Goal: Task Accomplishment & Management: Complete application form

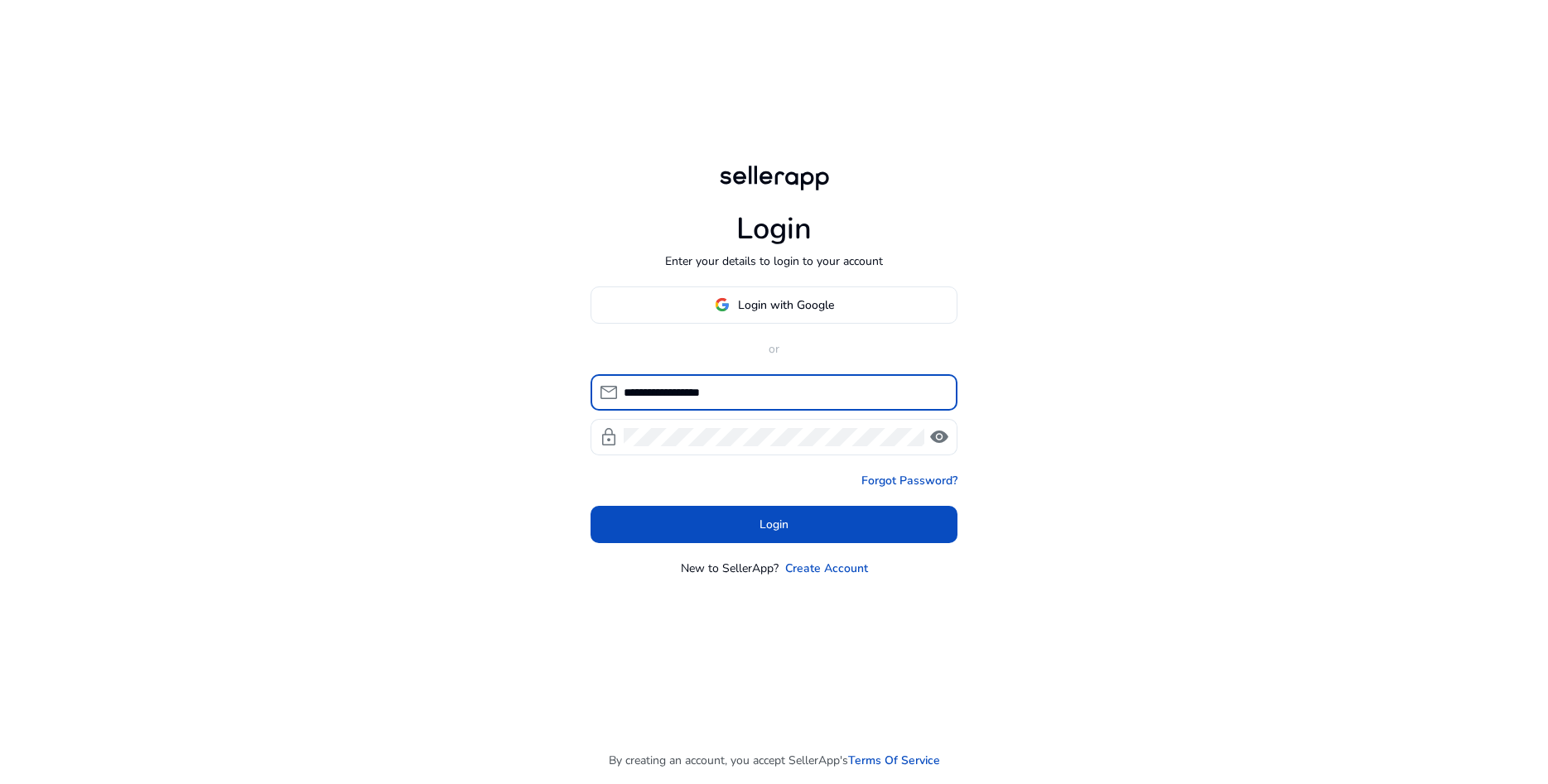
type input "**********"
click at [1168, 398] on div "**********" at bounding box center [774, 392] width 1548 height 784
click at [947, 436] on span "visibility" at bounding box center [939, 437] width 19 height 19
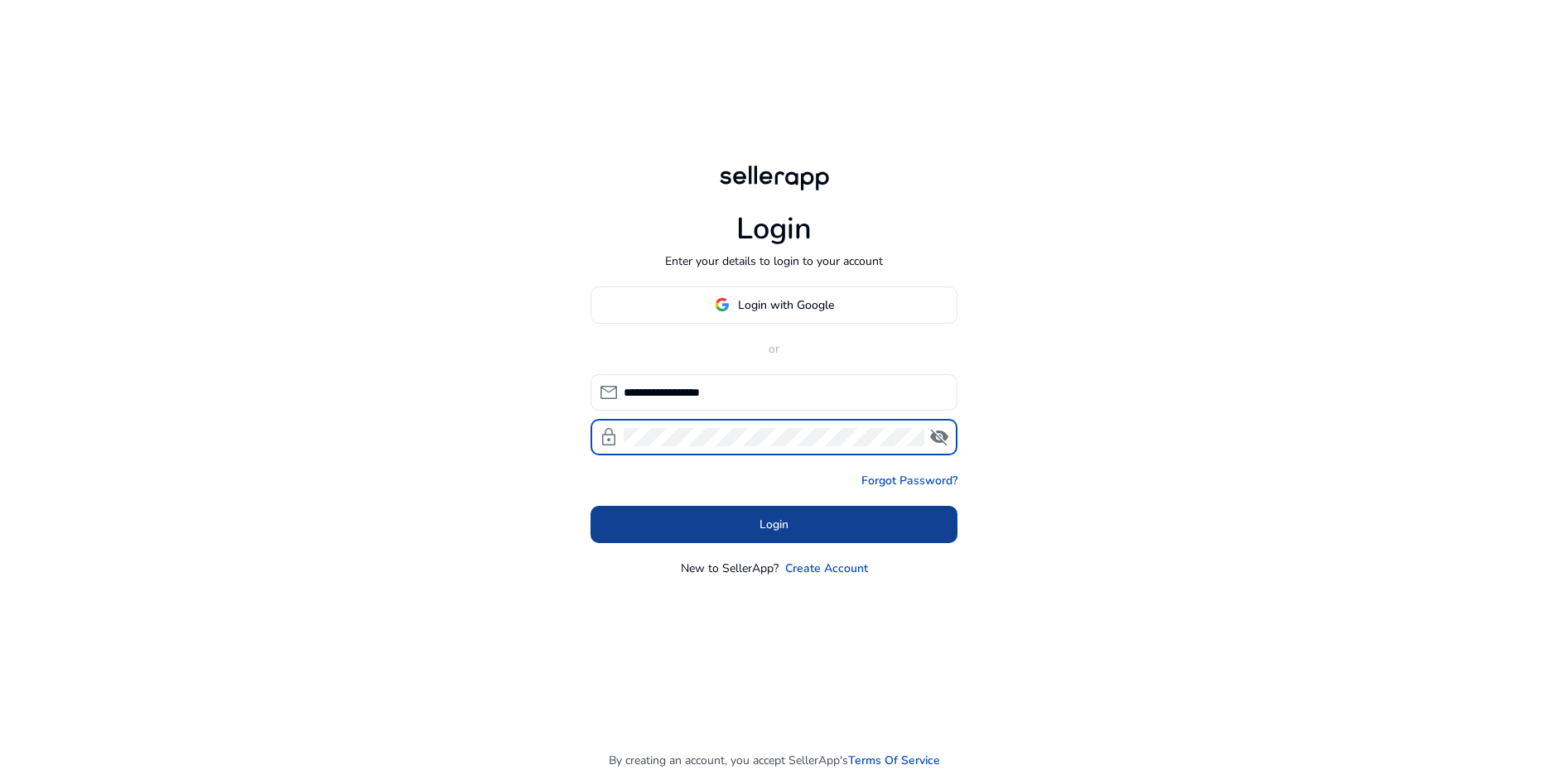
click at [794, 517] on span at bounding box center [774, 524] width 367 height 40
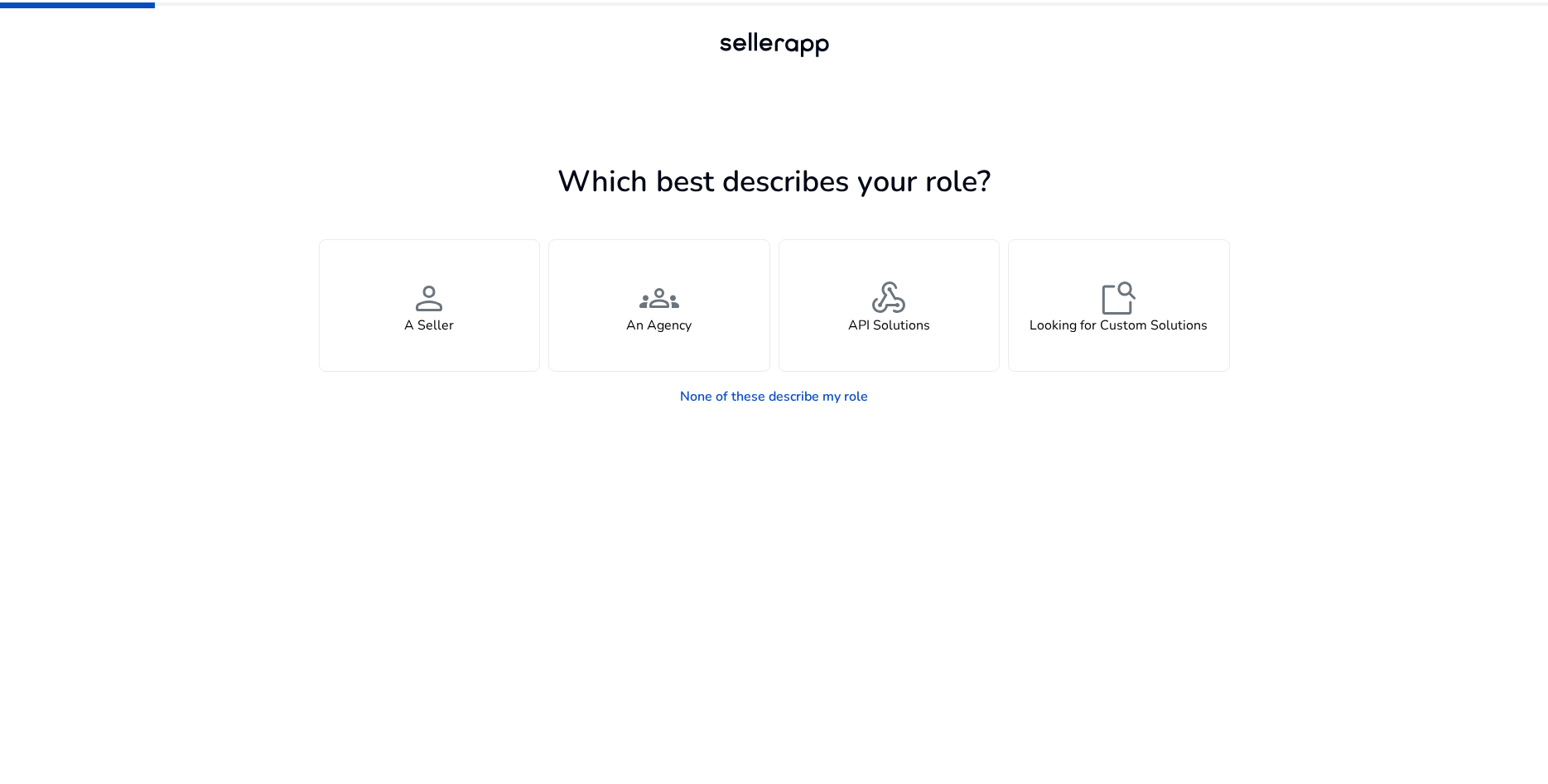
click at [605, 45] on div at bounding box center [774, 59] width 745 height 63
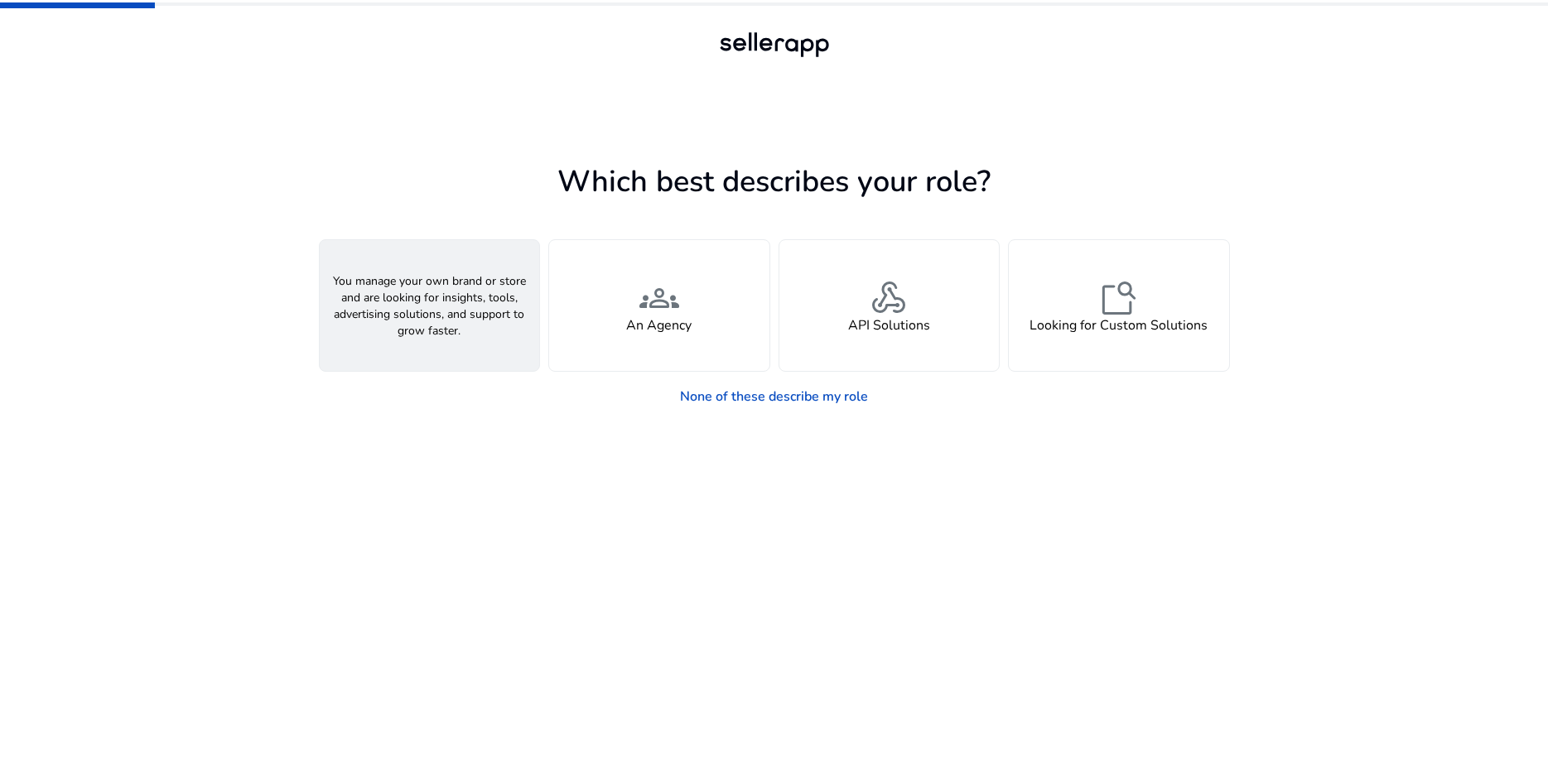
click at [408, 292] on div "person A Seller" at bounding box center [429, 305] width 220 height 131
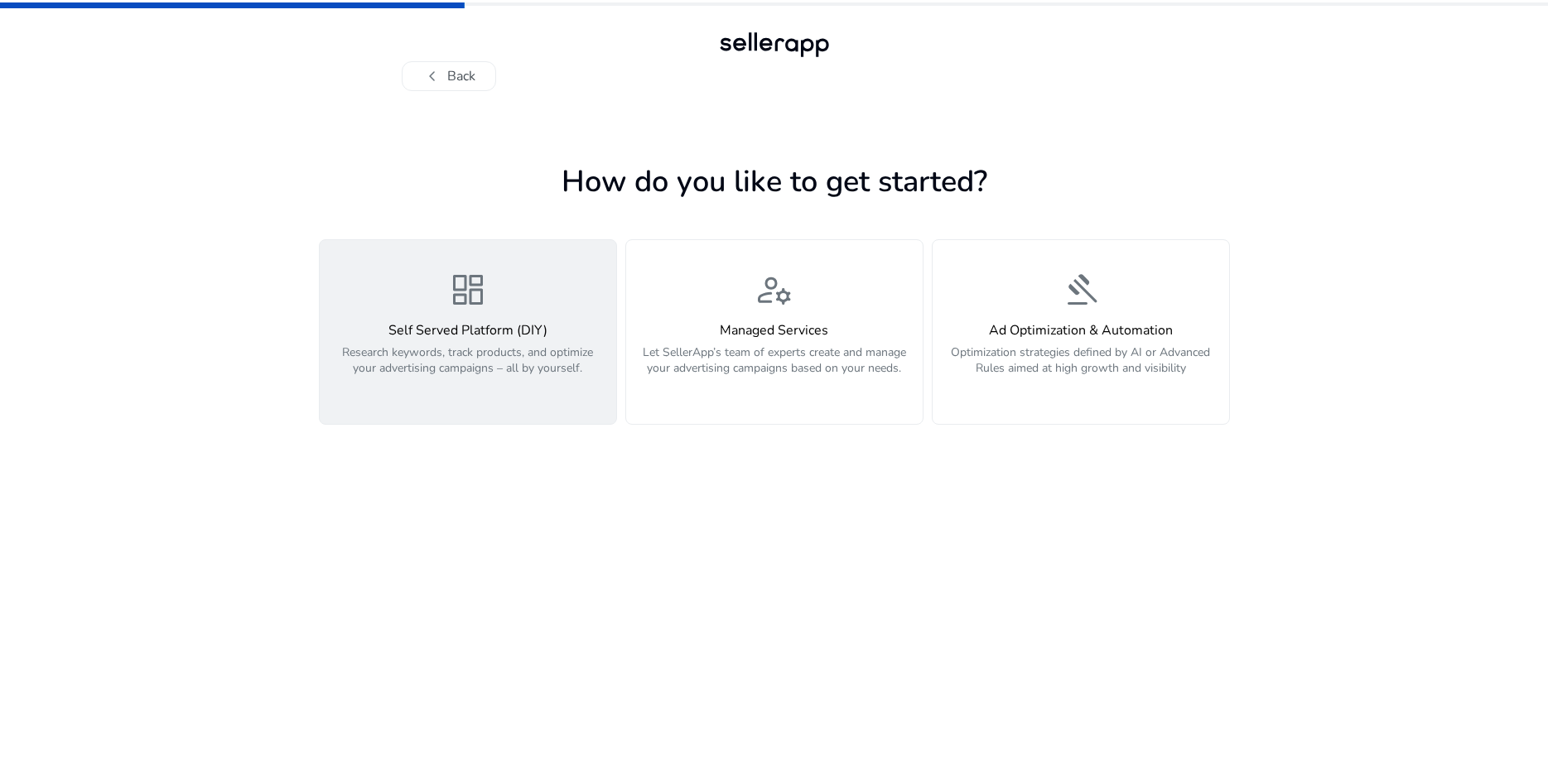
click at [468, 303] on span "dashboard" at bounding box center [467, 289] width 40 height 40
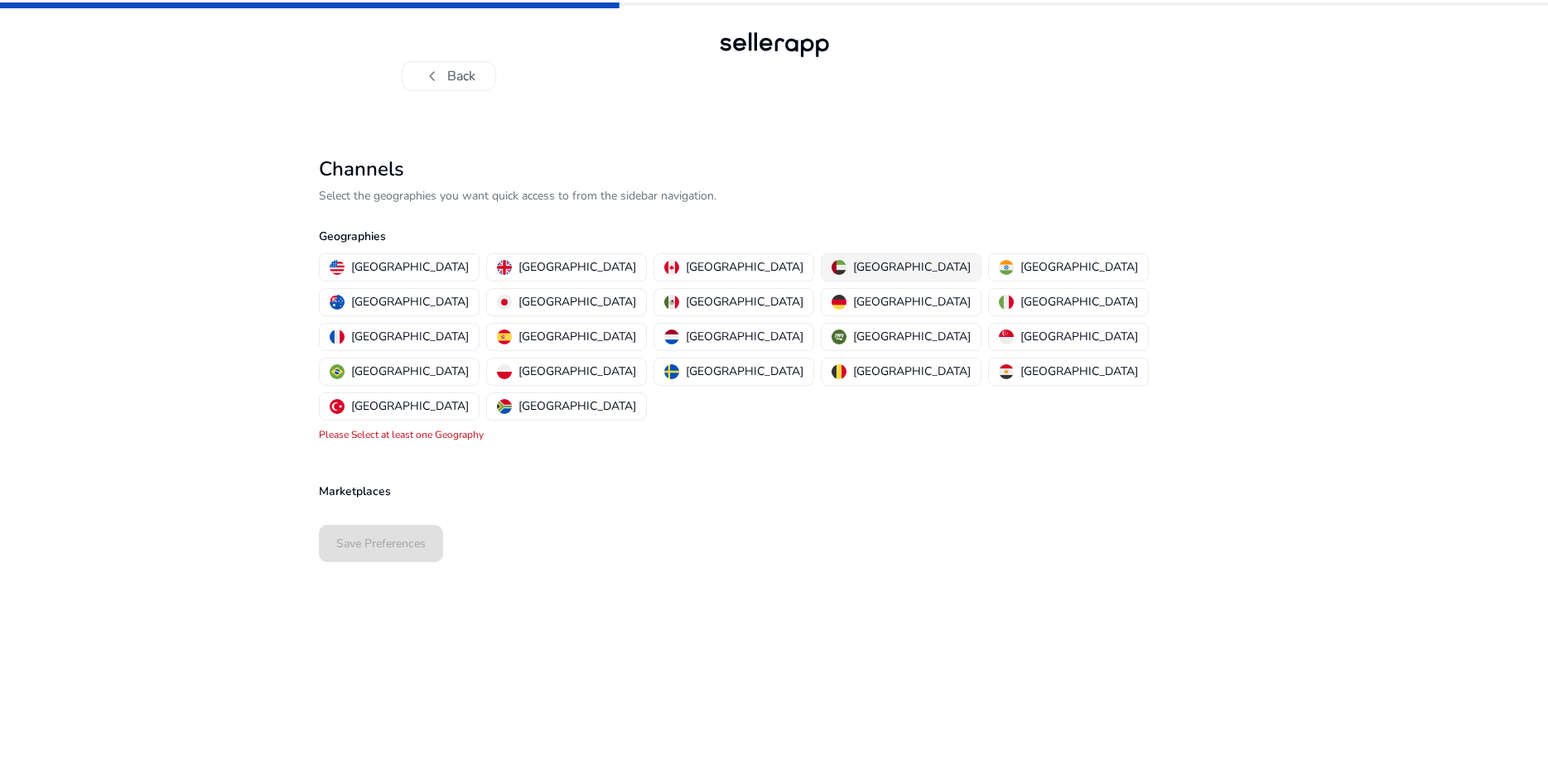
click at [853, 265] on p "[GEOGRAPHIC_DATA]" at bounding box center [912, 267] width 118 height 18
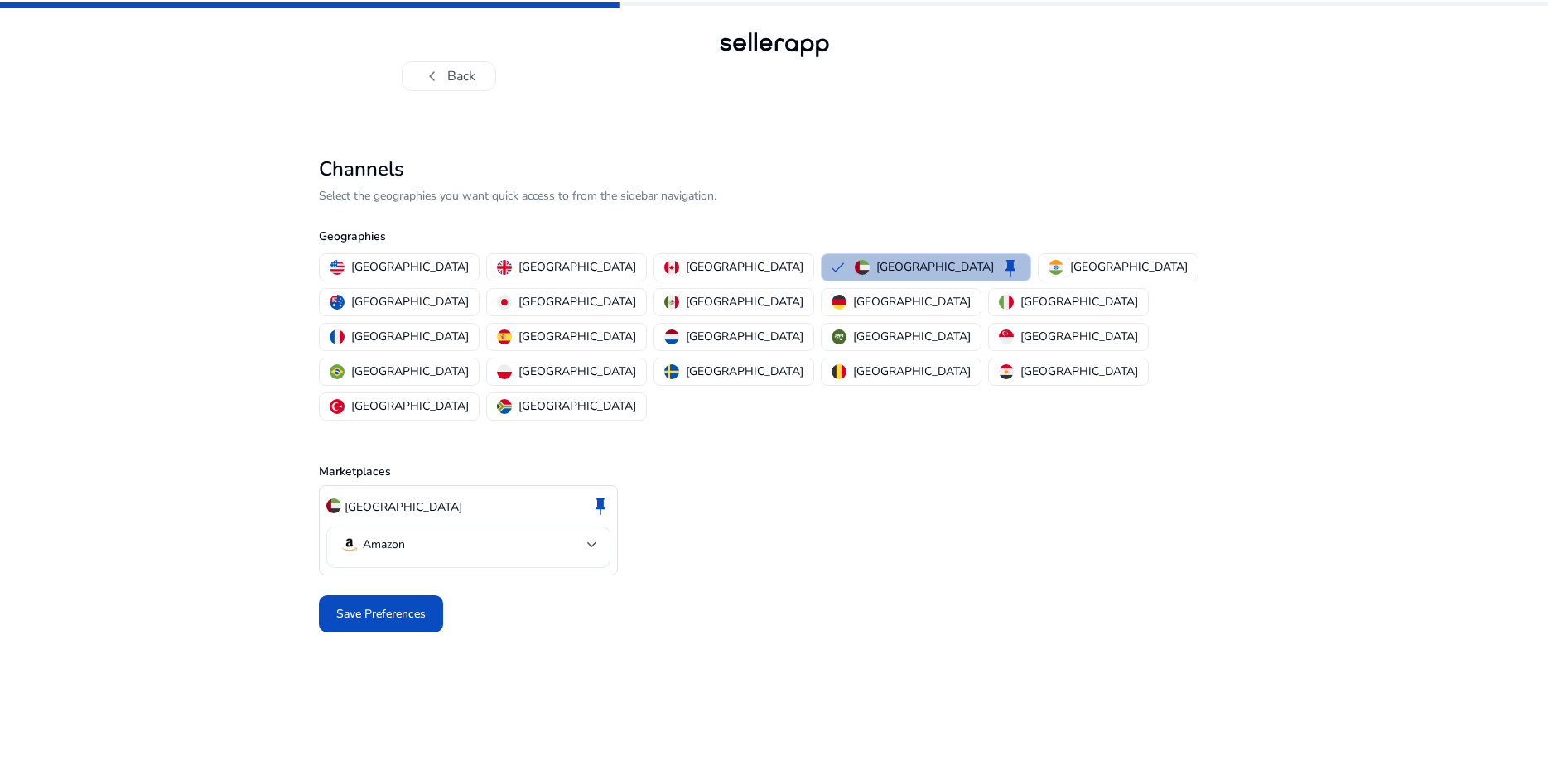
click at [589, 542] on div at bounding box center [591, 544] width 10 height 6
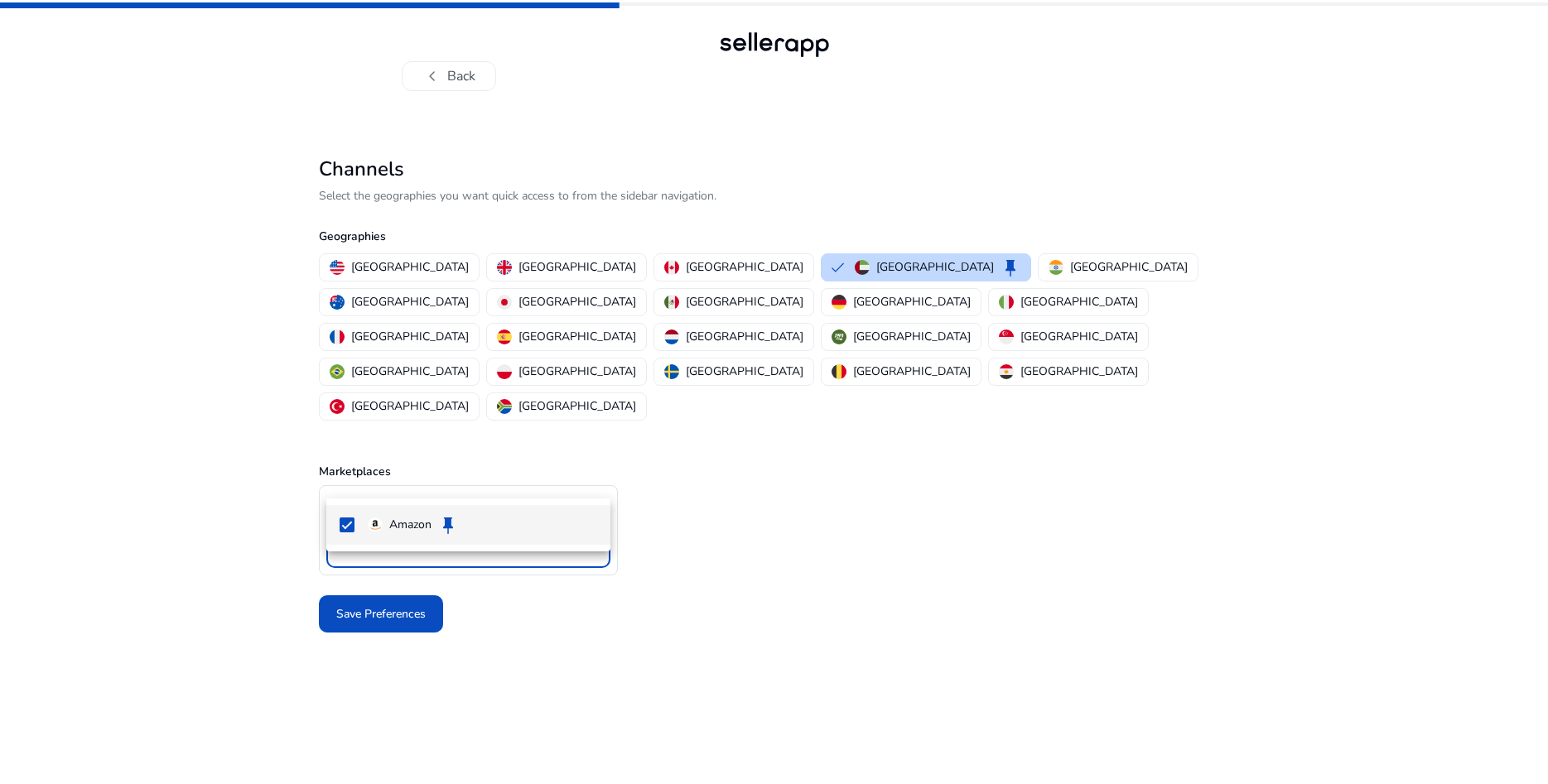
click at [589, 475] on div at bounding box center [774, 392] width 1548 height 784
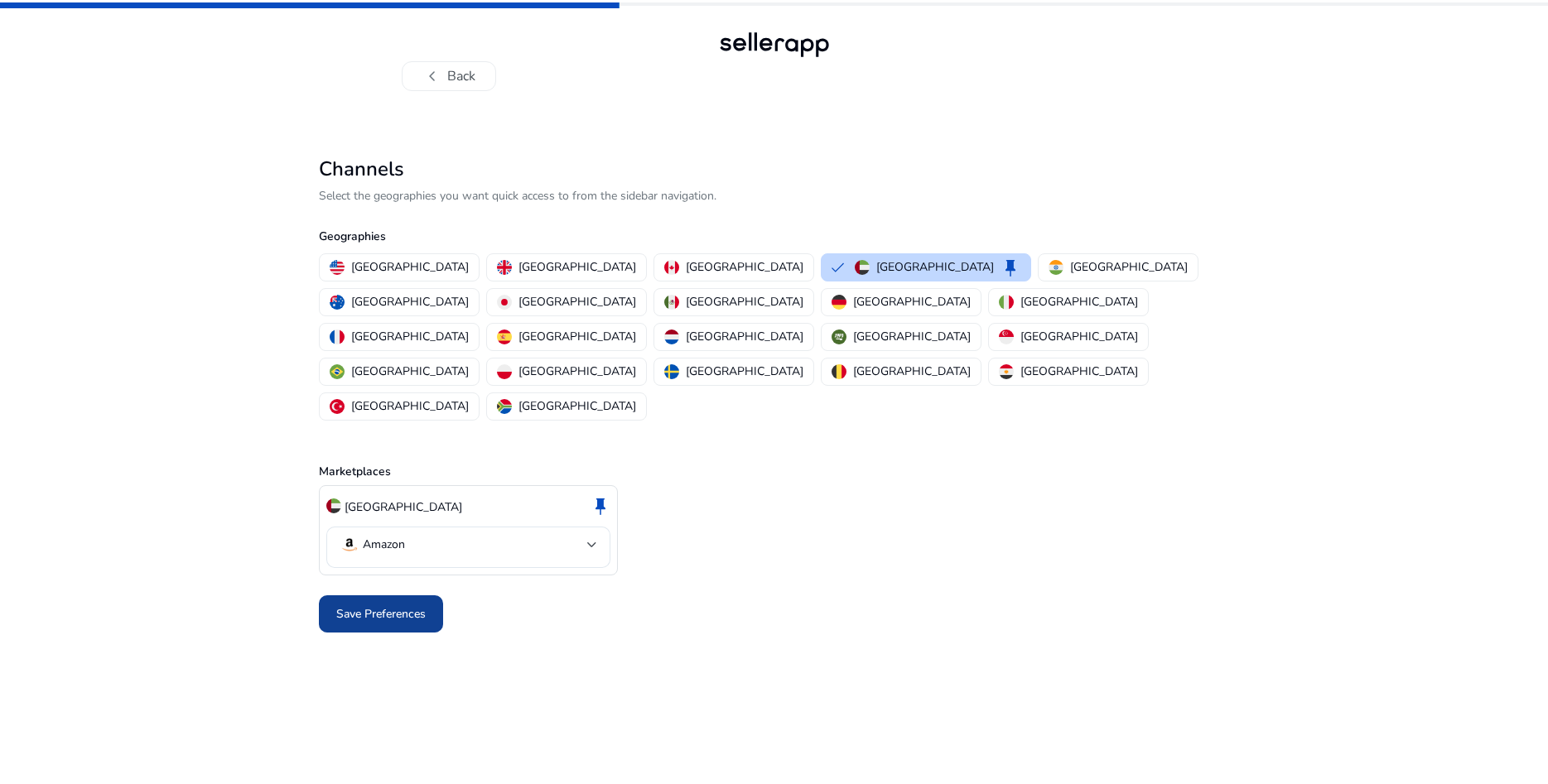
click at [374, 605] on span "Save Preferences" at bounding box center [381, 614] width 89 height 18
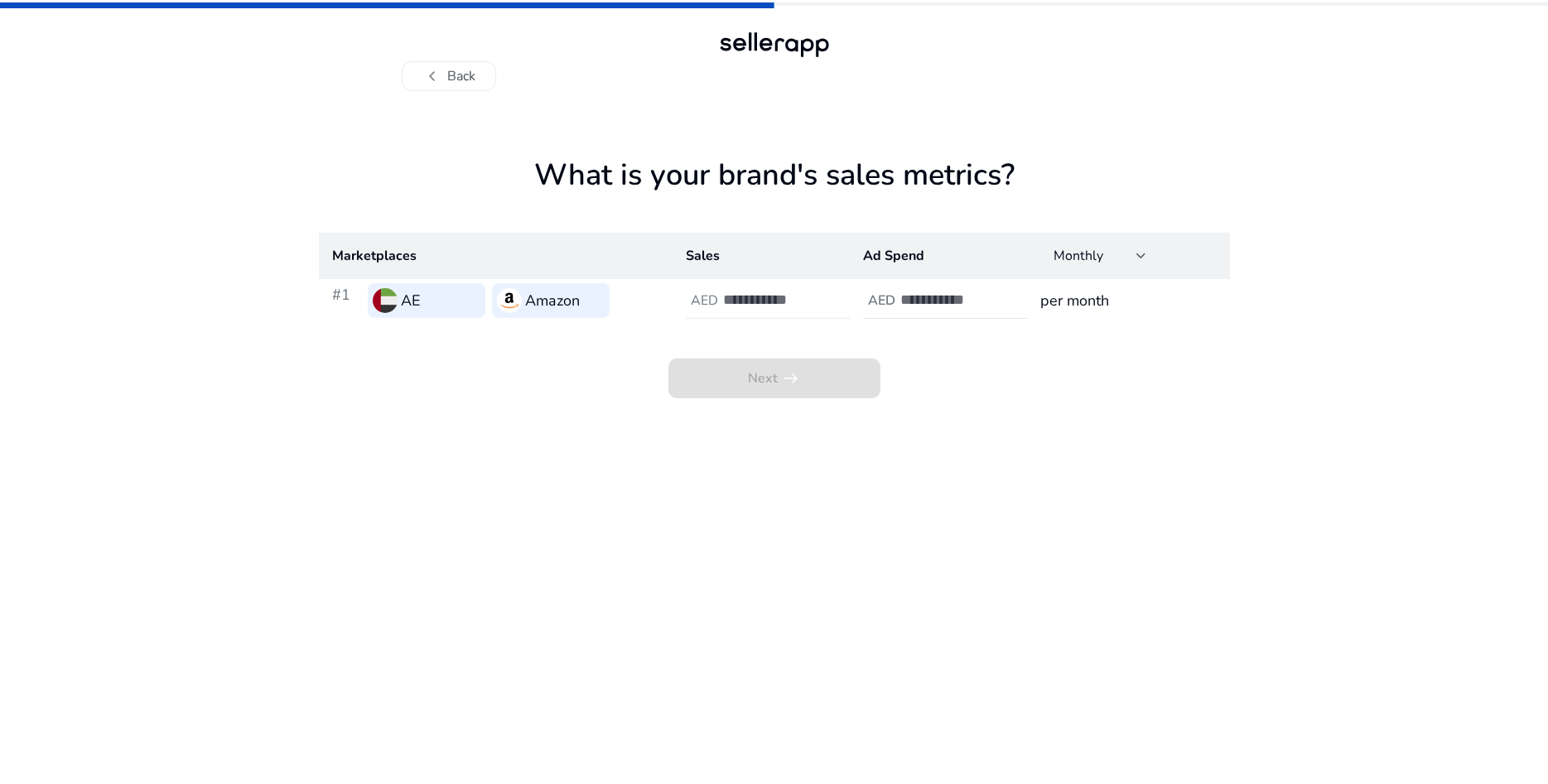
click at [824, 301] on input "*" at bounding box center [779, 299] width 112 height 19
click at [827, 307] on input "*" at bounding box center [779, 299] width 112 height 19
click at [785, 308] on input "*" at bounding box center [779, 299] width 112 height 19
drag, startPoint x: 769, startPoint y: 300, endPoint x: 720, endPoint y: 307, distance: 49.5
click at [723, 307] on input "*" at bounding box center [779, 299] width 112 height 19
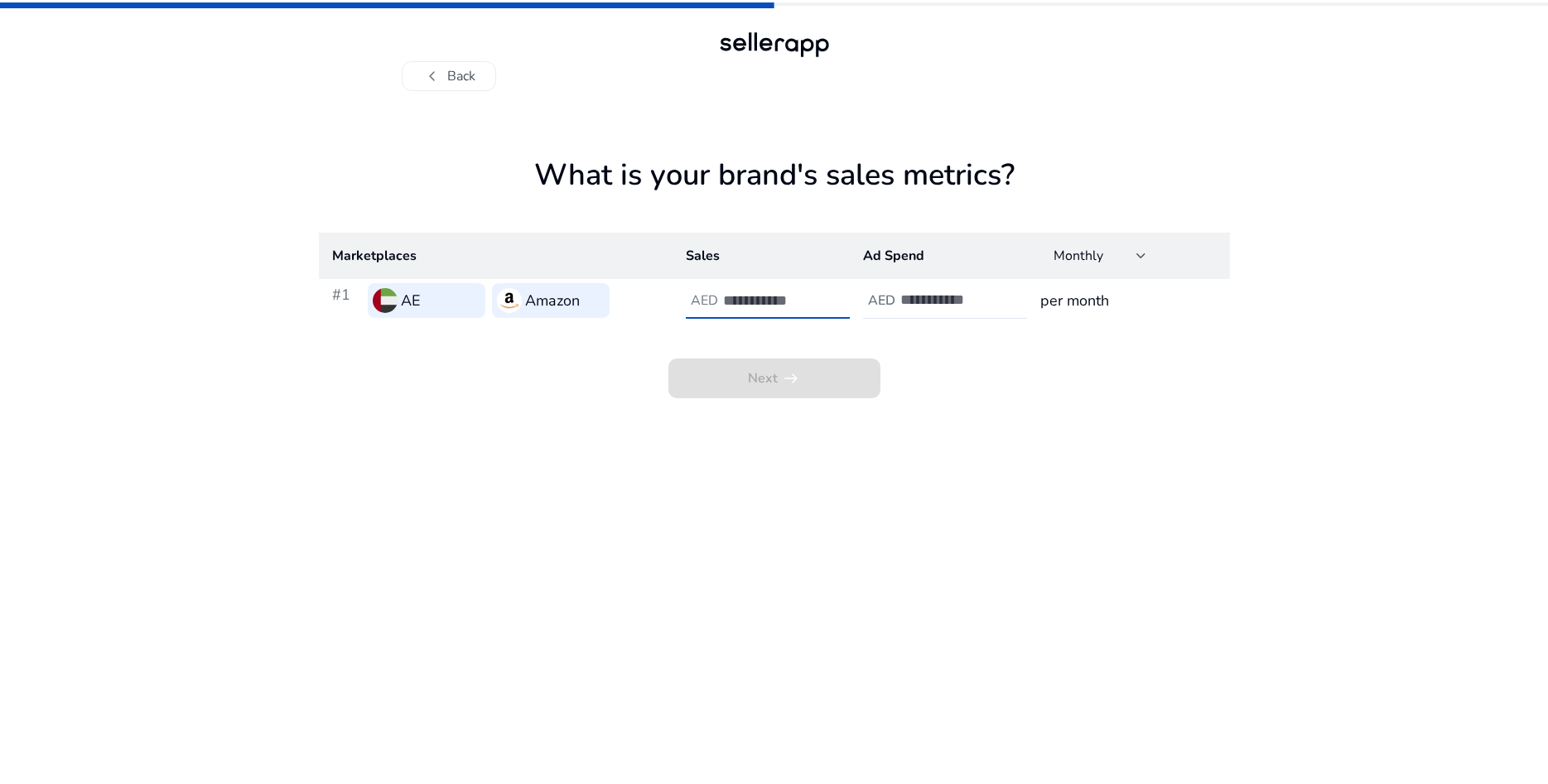
type input "*"
type input "******"
type input "*"
click at [1008, 296] on input "*" at bounding box center [956, 299] width 112 height 19
type input "******"
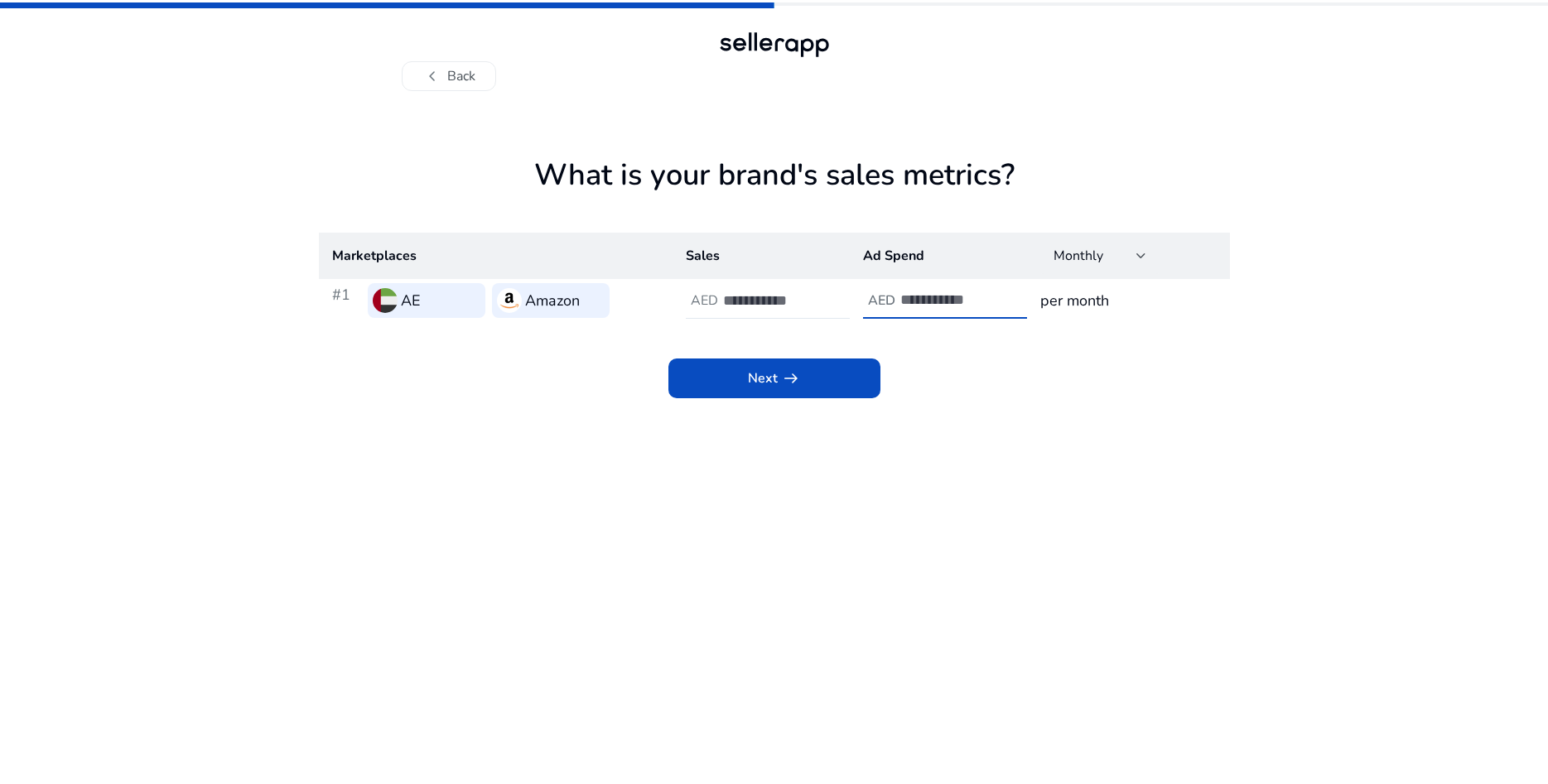
click at [1132, 296] on h3 "per month" at bounding box center [1128, 301] width 175 height 23
click at [1140, 250] on div at bounding box center [1141, 256] width 10 height 19
click at [1090, 348] on span "Yearly" at bounding box center [1099, 340] width 93 height 19
click at [834, 369] on span at bounding box center [774, 378] width 212 height 40
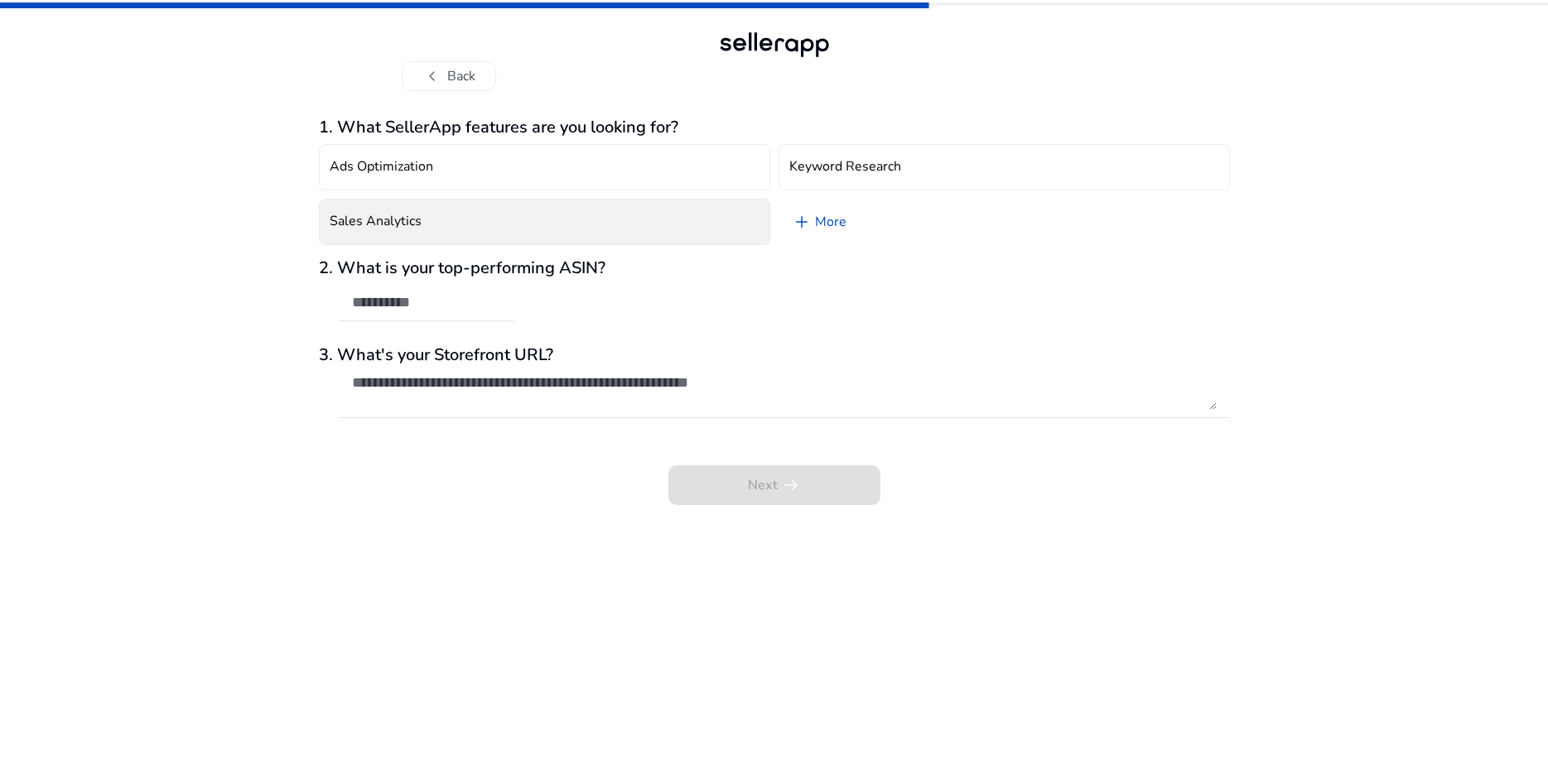
click at [607, 216] on button "Sales Analytics" at bounding box center [544, 222] width 451 height 46
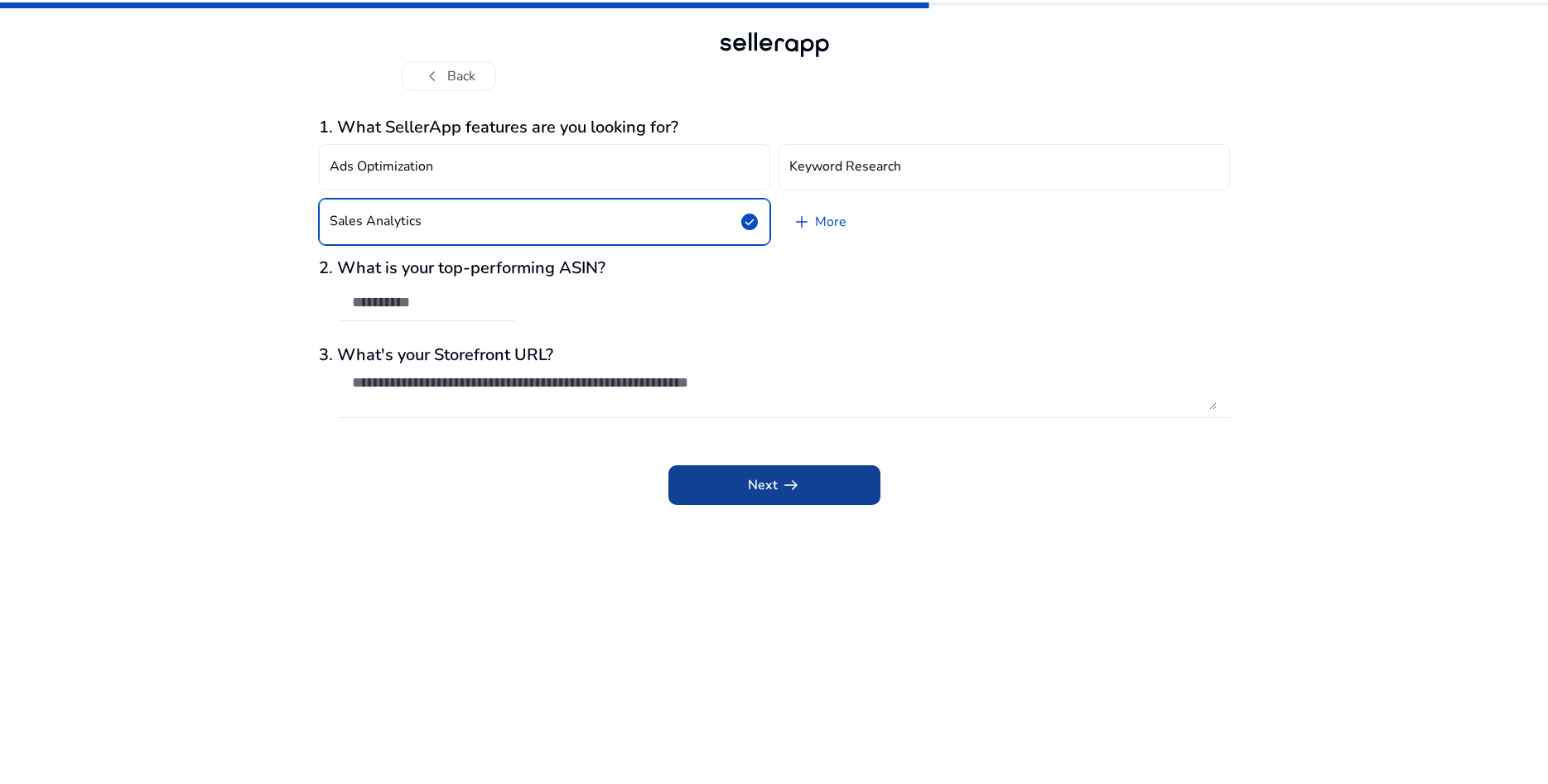
click at [741, 470] on span at bounding box center [774, 485] width 212 height 40
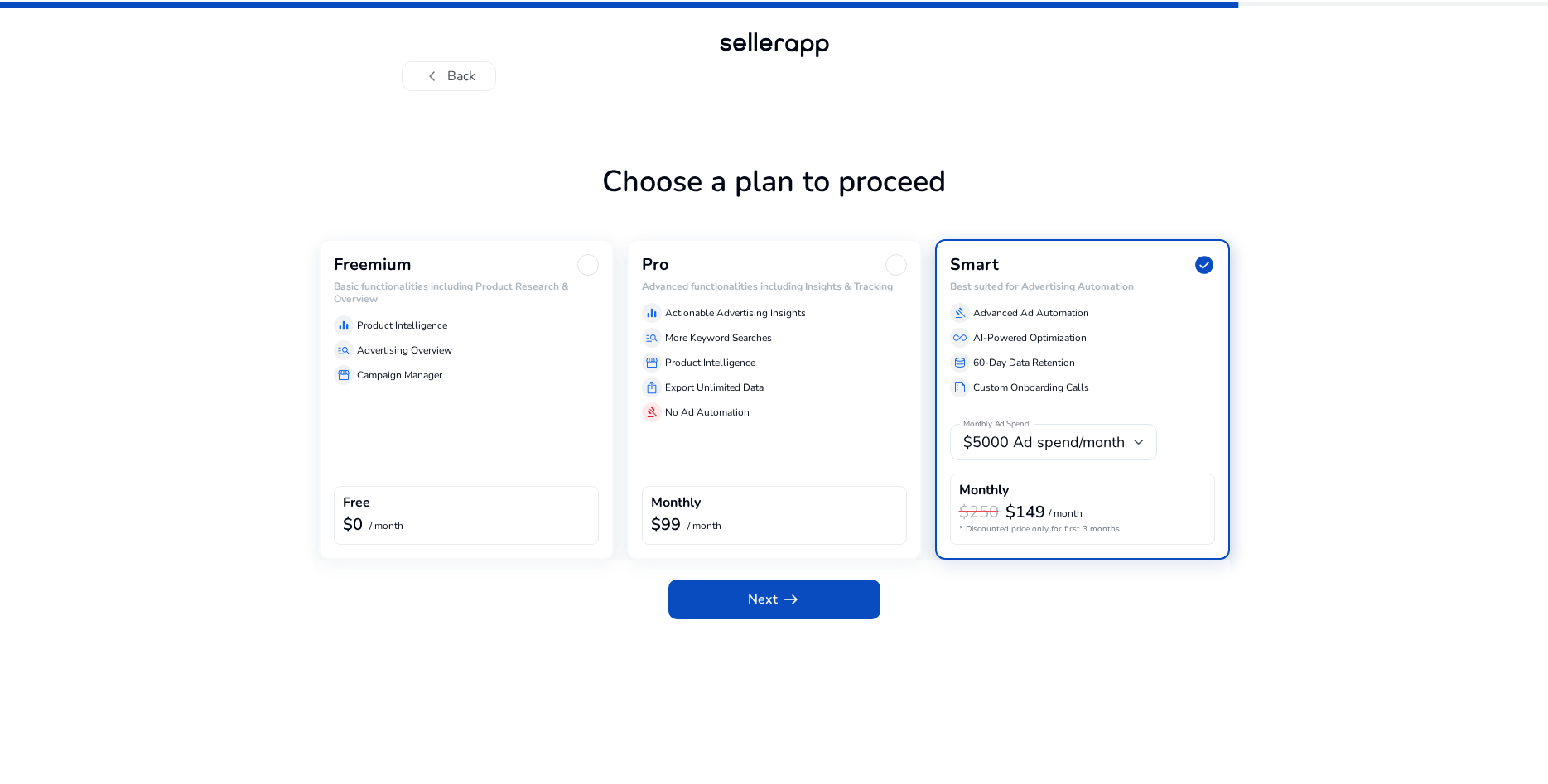
click at [480, 371] on div "storefront Campaign Manager" at bounding box center [466, 375] width 265 height 19
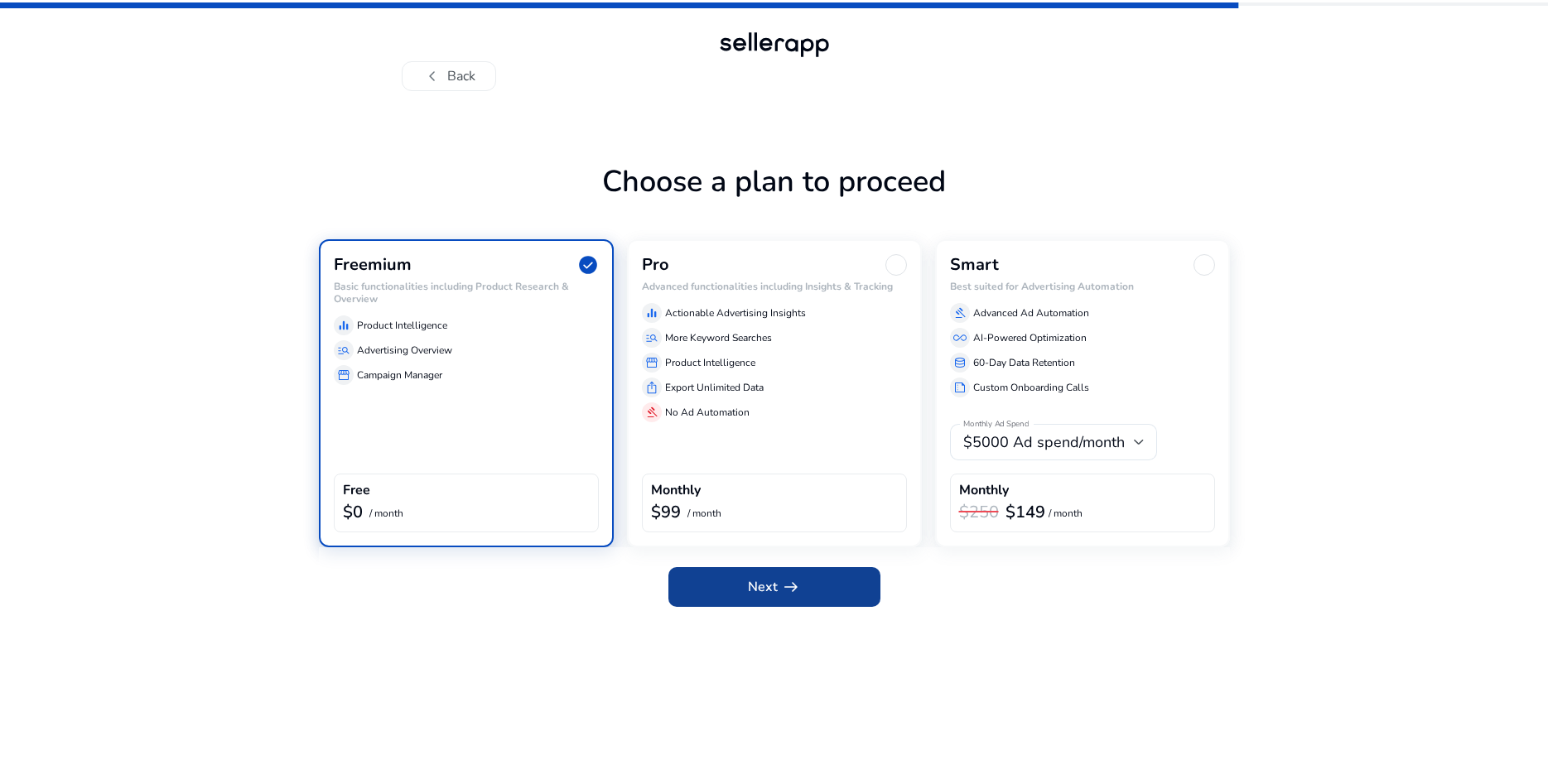
click at [723, 580] on span at bounding box center [774, 587] width 212 height 40
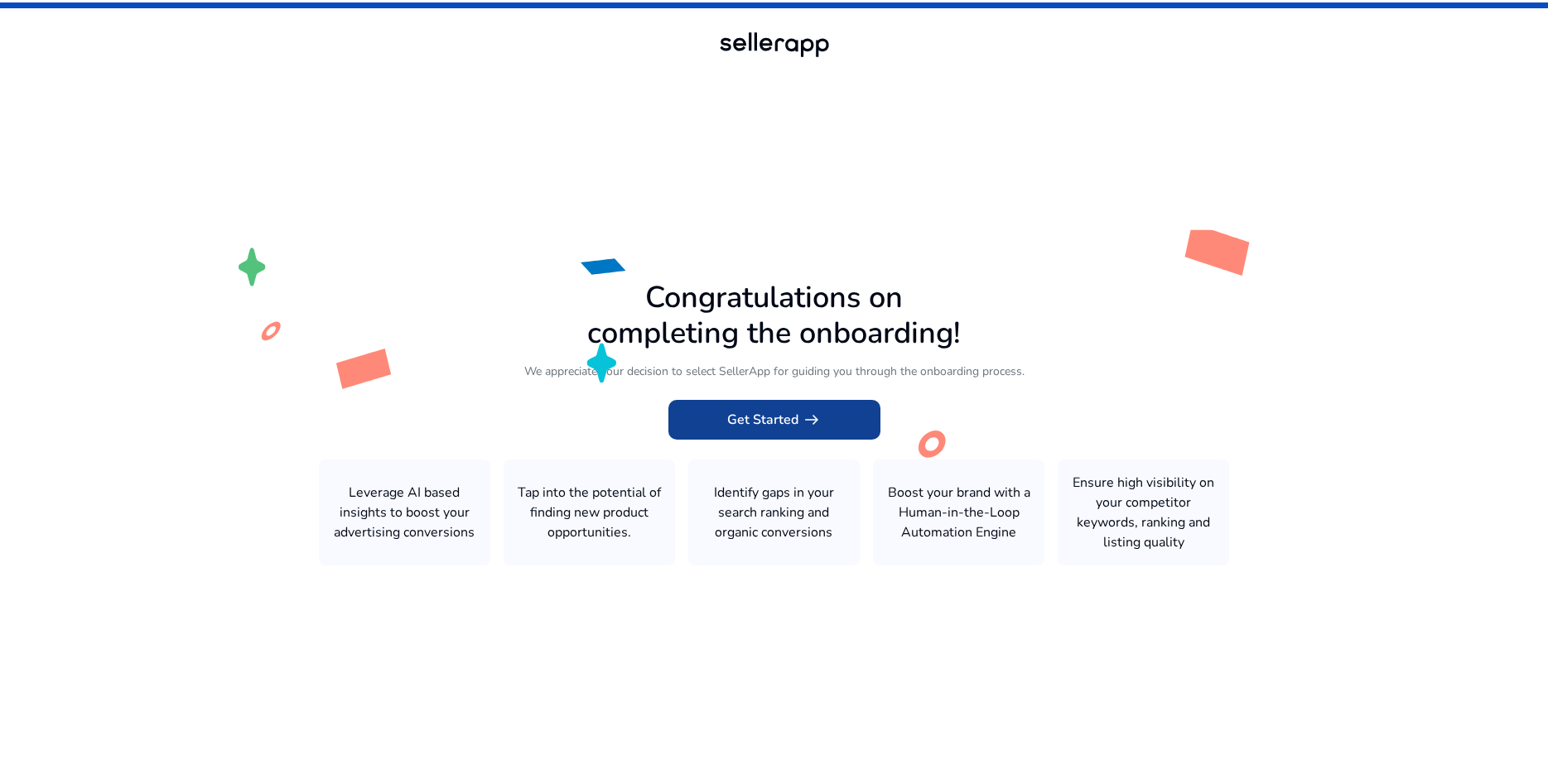
click at [770, 422] on span "Get Started arrow_right_alt" at bounding box center [774, 419] width 95 height 19
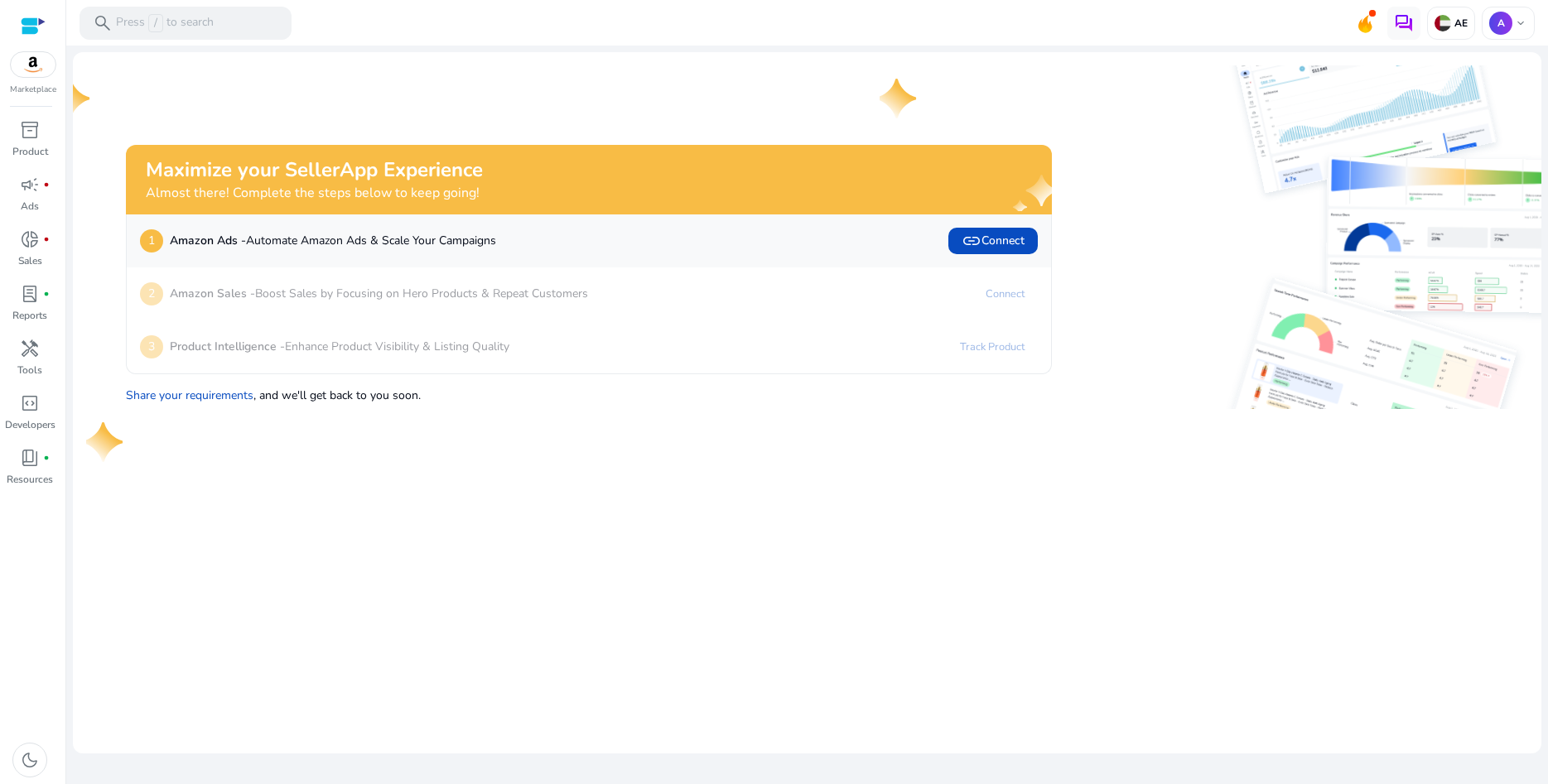
click at [15, 71] on img at bounding box center [33, 65] width 45 height 25
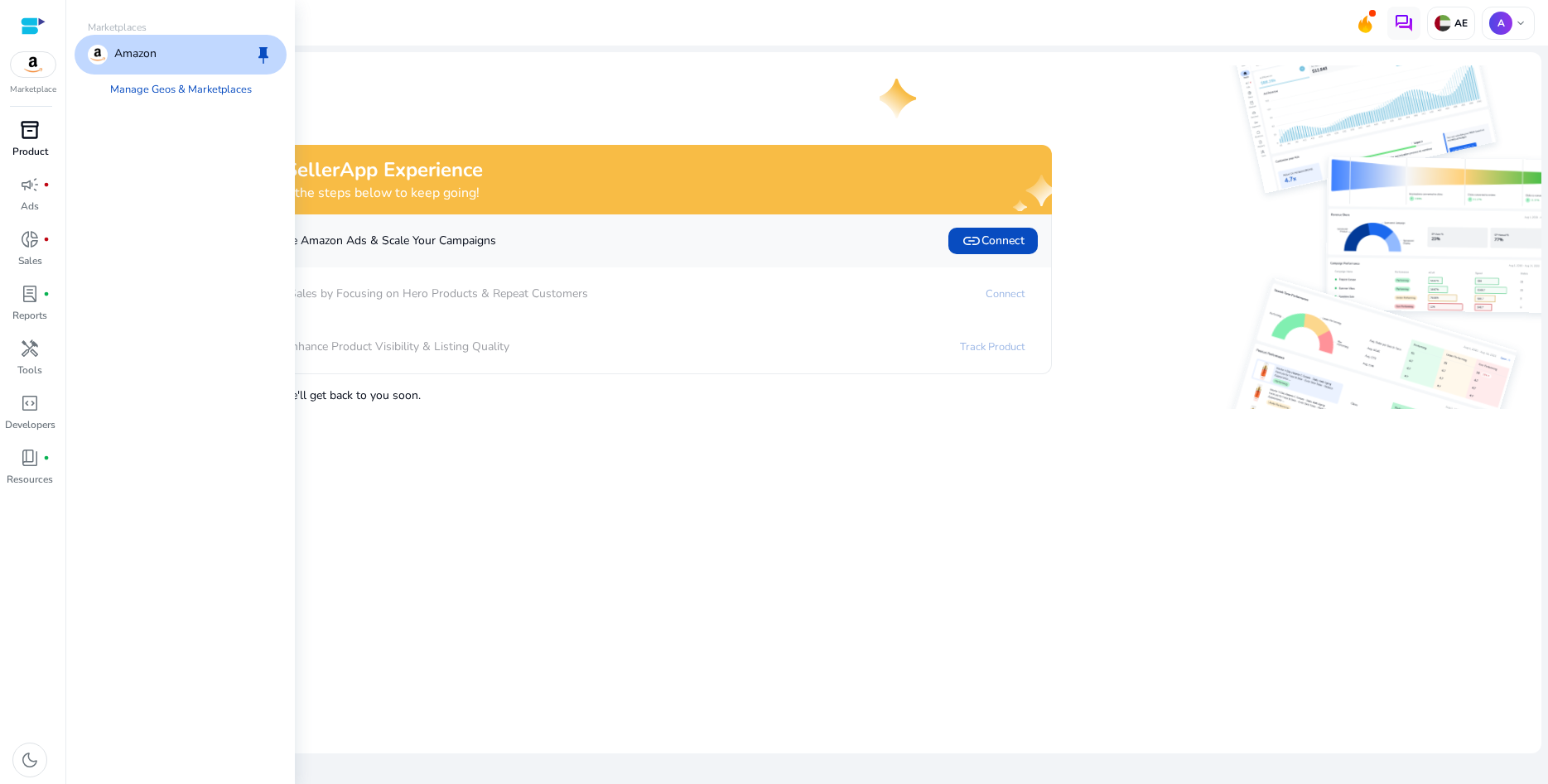
click at [35, 135] on span "inventory_2" at bounding box center [29, 130] width 19 height 19
